Goal: Task Accomplishment & Management: Use online tool/utility

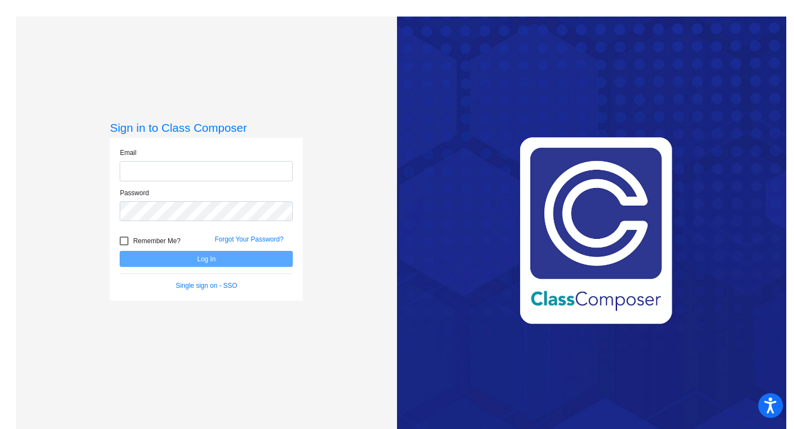
type input "[EMAIL_ADDRESS][DOMAIN_NAME]"
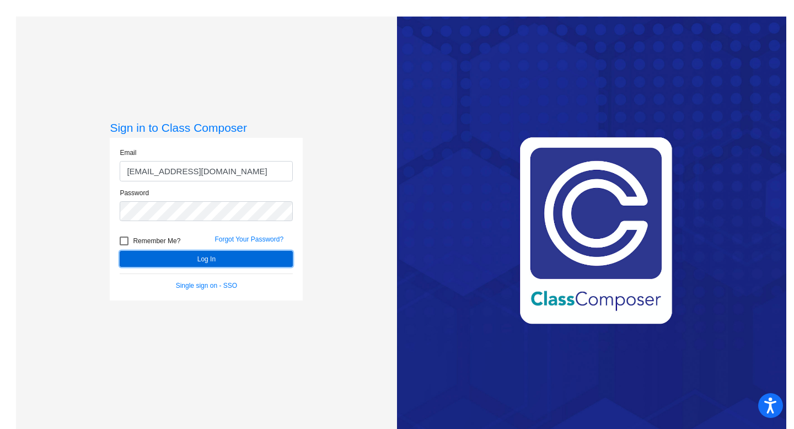
click at [215, 260] on button "Log In" at bounding box center [206, 259] width 173 height 16
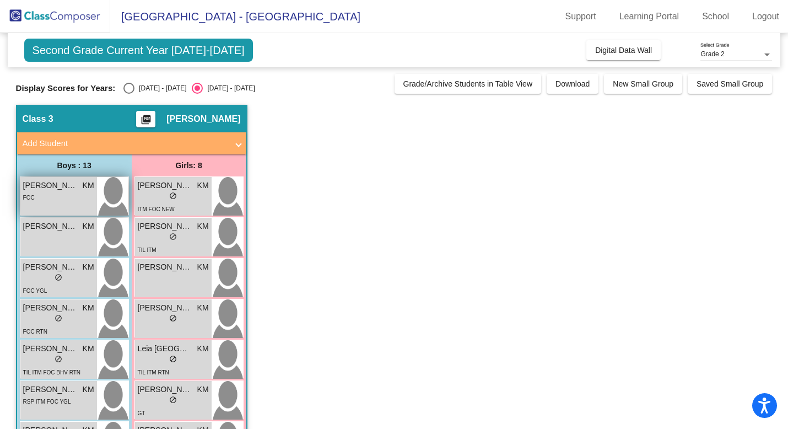
click at [83, 202] on div "FOC" at bounding box center [58, 197] width 71 height 12
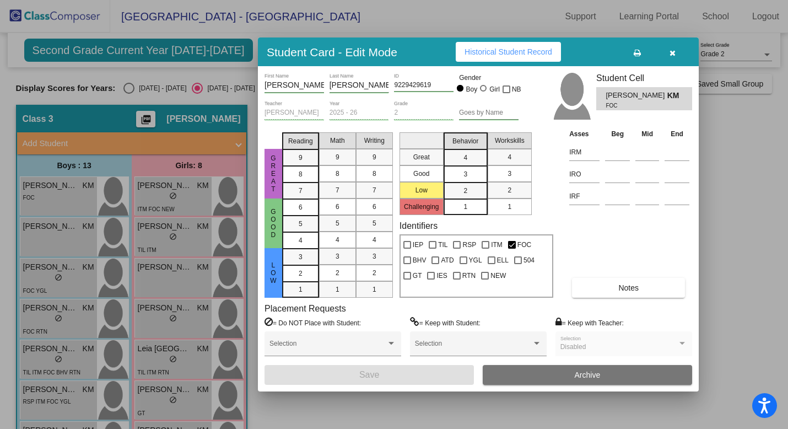
click at [599, 285] on button "Notes" at bounding box center [628, 288] width 113 height 20
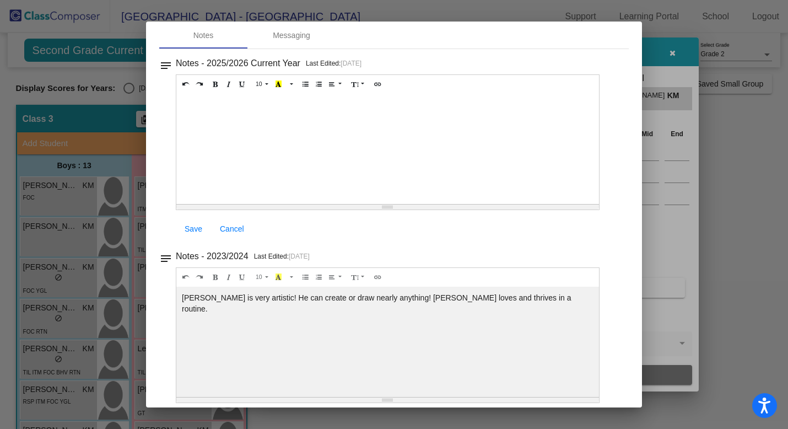
scroll to position [49, 0]
click at [656, 174] on div at bounding box center [394, 214] width 788 height 429
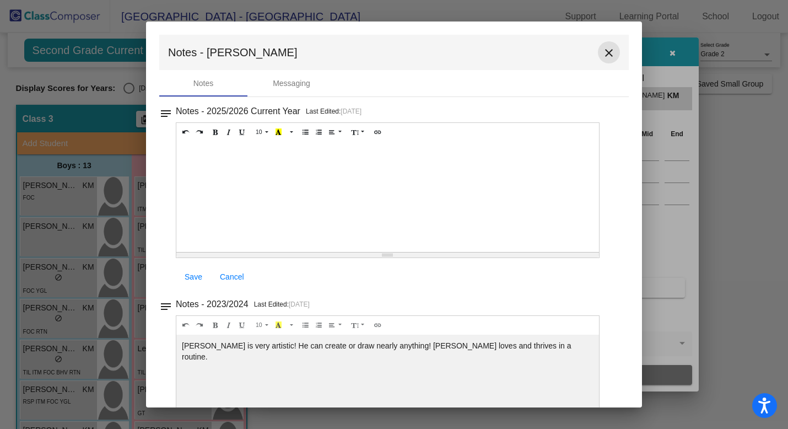
click at [606, 50] on mat-icon "close" at bounding box center [608, 52] width 13 height 13
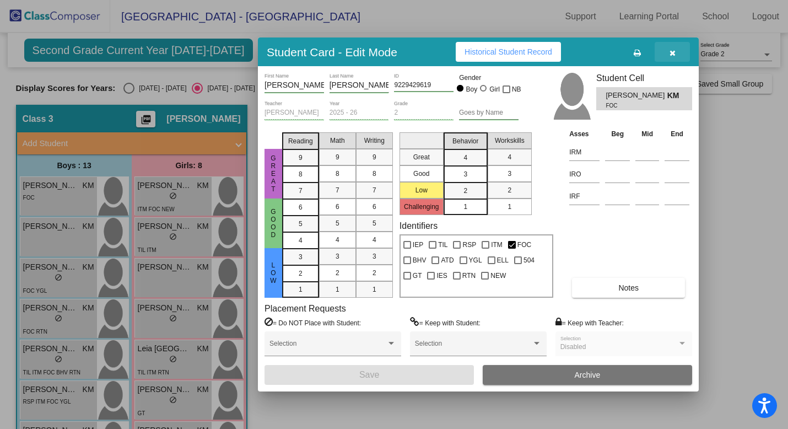
click at [675, 51] on icon "button" at bounding box center [673, 53] width 6 height 8
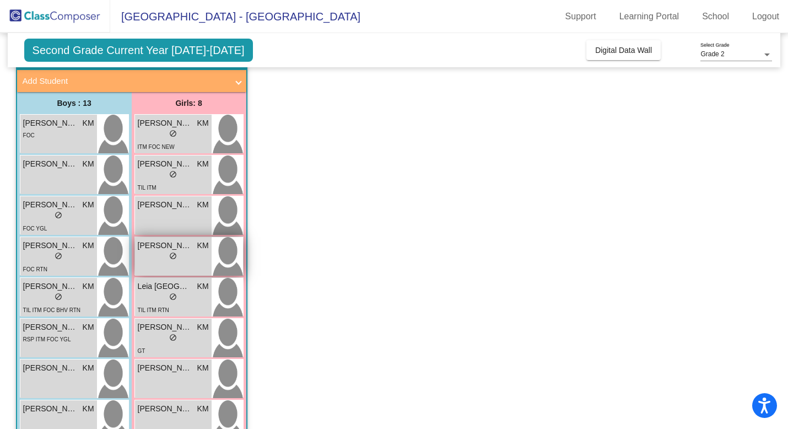
scroll to position [64, 0]
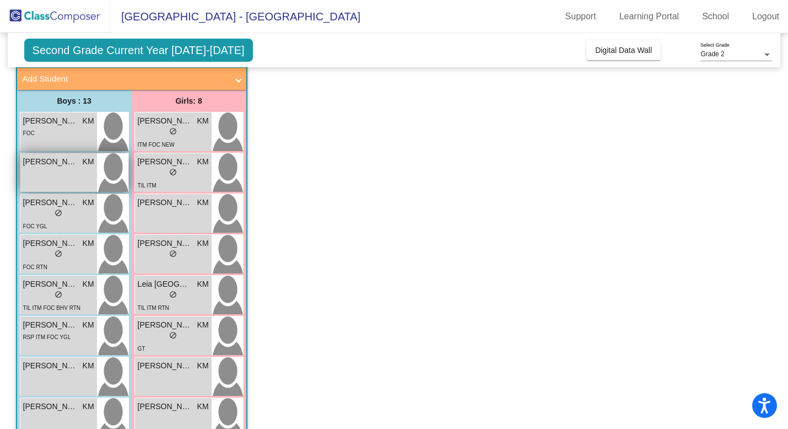
click at [74, 171] on div "[PERSON_NAME] KM lock do_not_disturb_alt" at bounding box center [58, 172] width 77 height 39
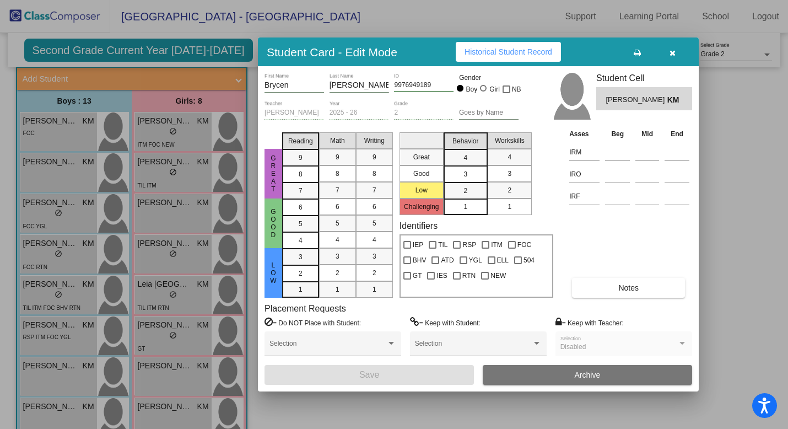
click at [606, 284] on button "Notes" at bounding box center [628, 288] width 113 height 20
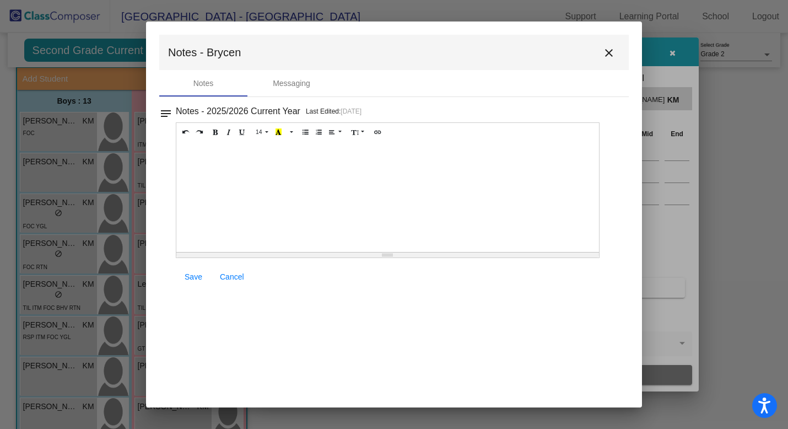
scroll to position [0, 0]
click at [609, 56] on mat-icon "close" at bounding box center [608, 52] width 13 height 13
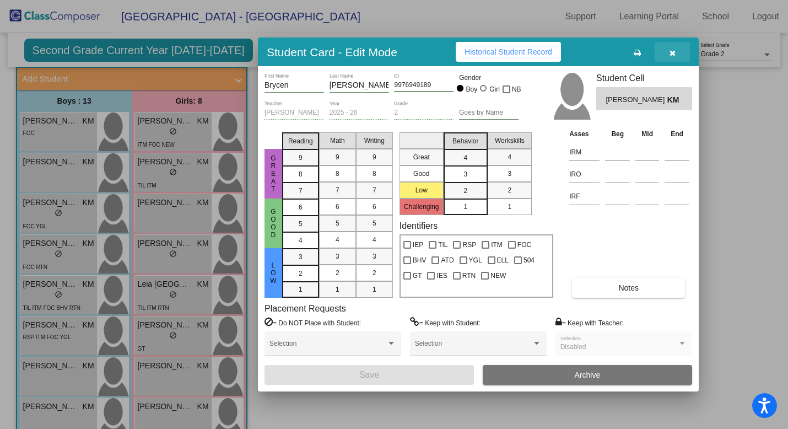
click at [675, 51] on icon "button" at bounding box center [673, 53] width 6 height 8
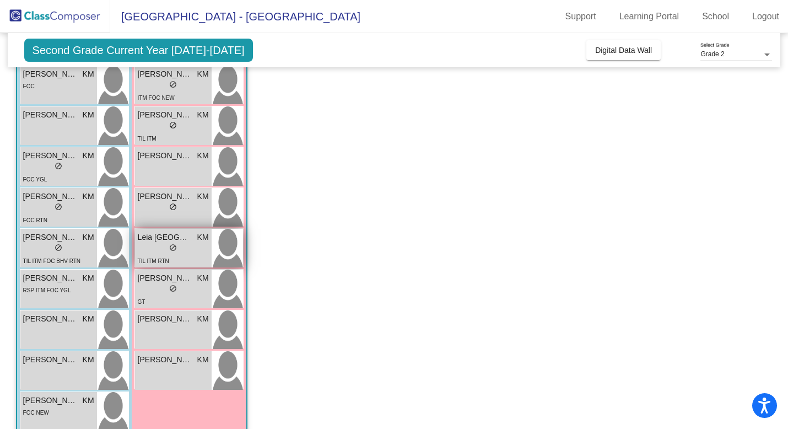
scroll to position [114, 0]
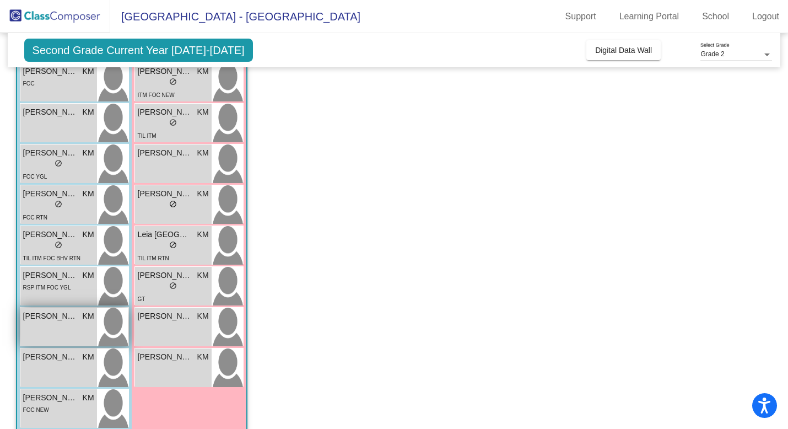
click at [59, 319] on span "[PERSON_NAME]" at bounding box center [50, 316] width 55 height 12
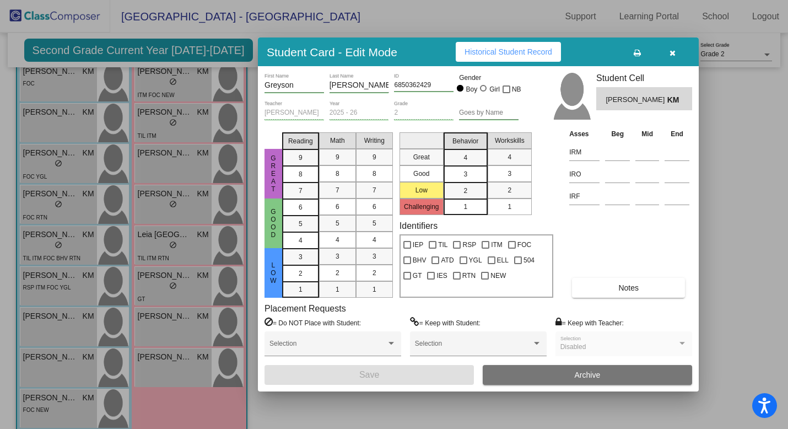
click at [581, 287] on button "Notes" at bounding box center [628, 288] width 113 height 20
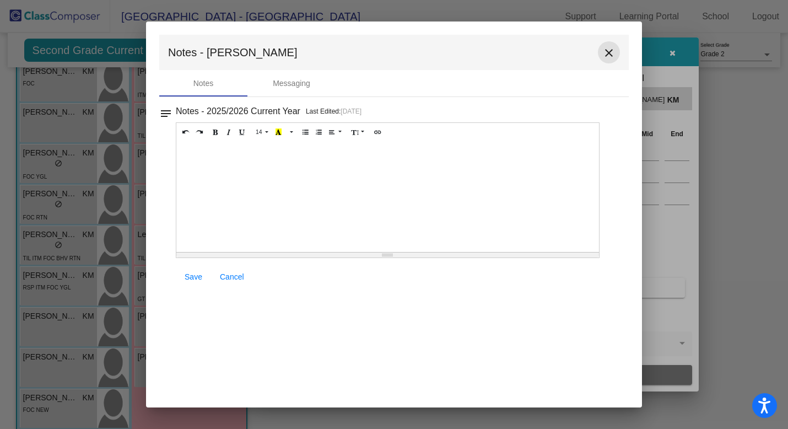
click at [606, 56] on mat-icon "close" at bounding box center [608, 52] width 13 height 13
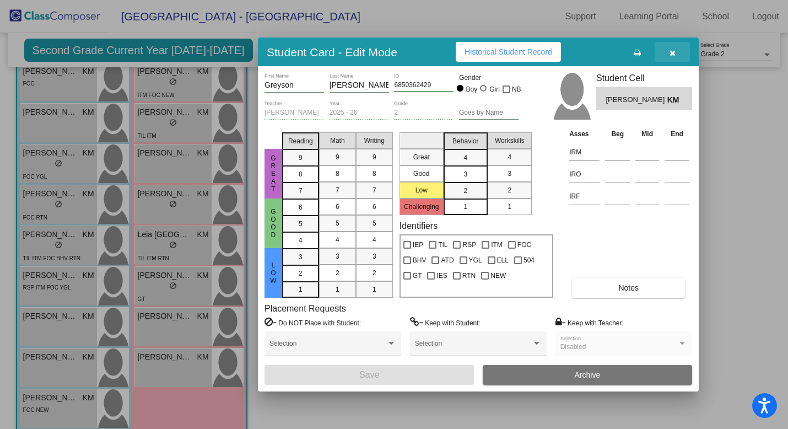
click at [681, 53] on button "button" at bounding box center [672, 52] width 35 height 20
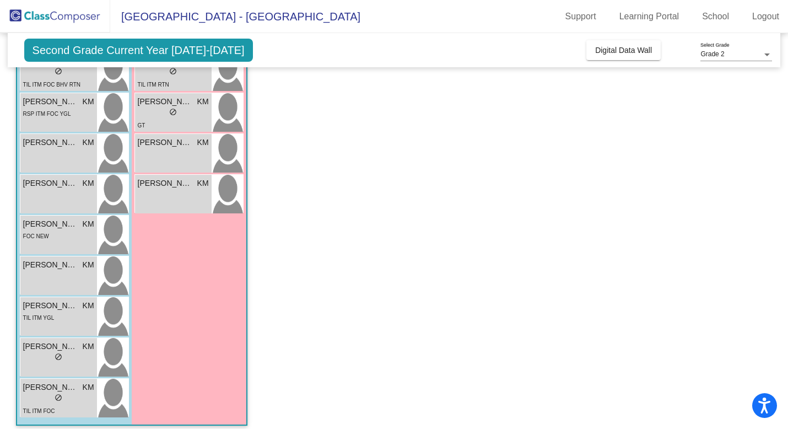
scroll to position [287, 0]
click at [602, 53] on span "Digital Data Wall" at bounding box center [623, 50] width 57 height 9
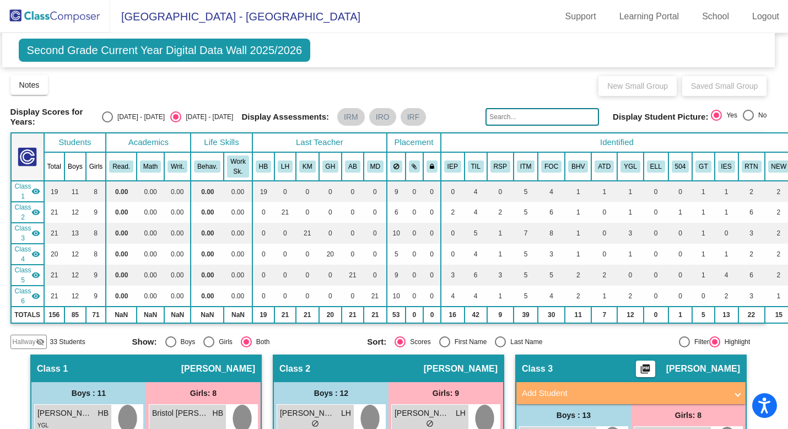
scroll to position [0, 0]
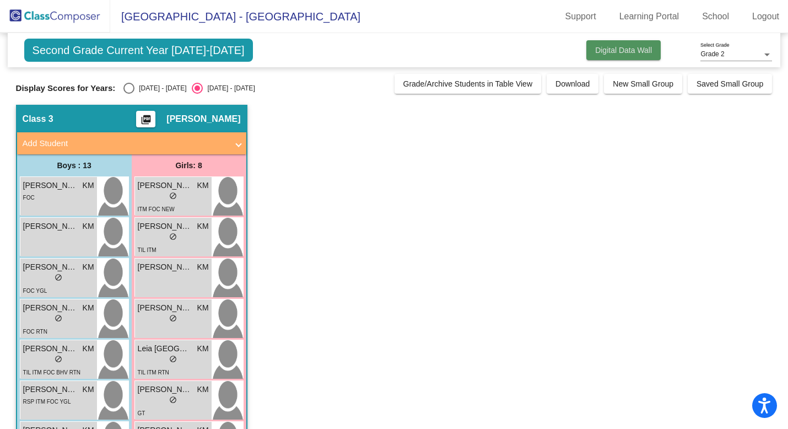
click at [375, 46] on span "Digital Data Wall" at bounding box center [623, 50] width 57 height 9
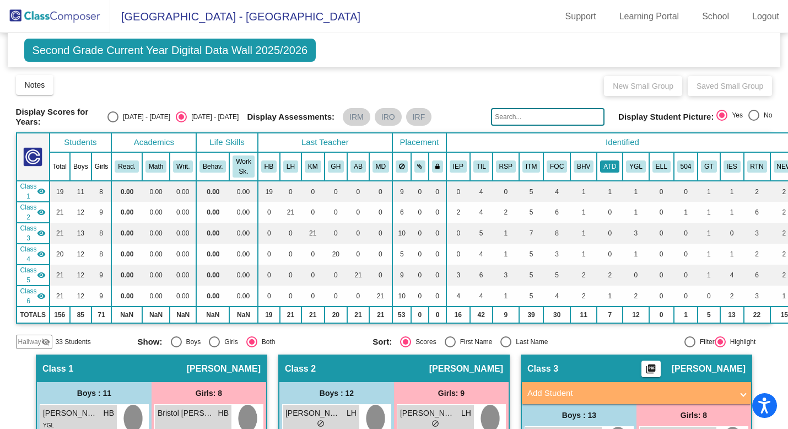
click at [375, 166] on button "ATD" at bounding box center [609, 166] width 19 height 12
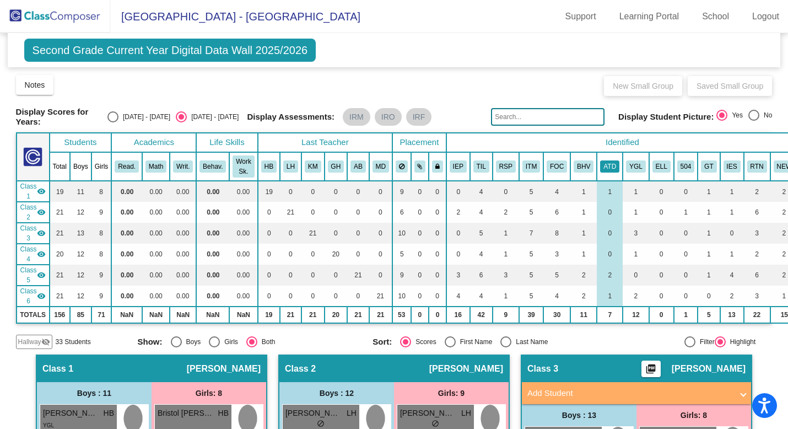
click at [375, 166] on button "ATD" at bounding box center [609, 166] width 19 height 12
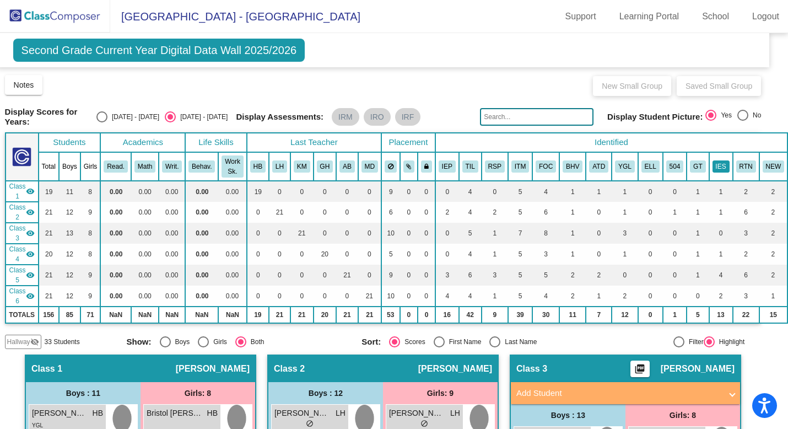
scroll to position [0, 17]
